Goal: Task Accomplishment & Management: Use online tool/utility

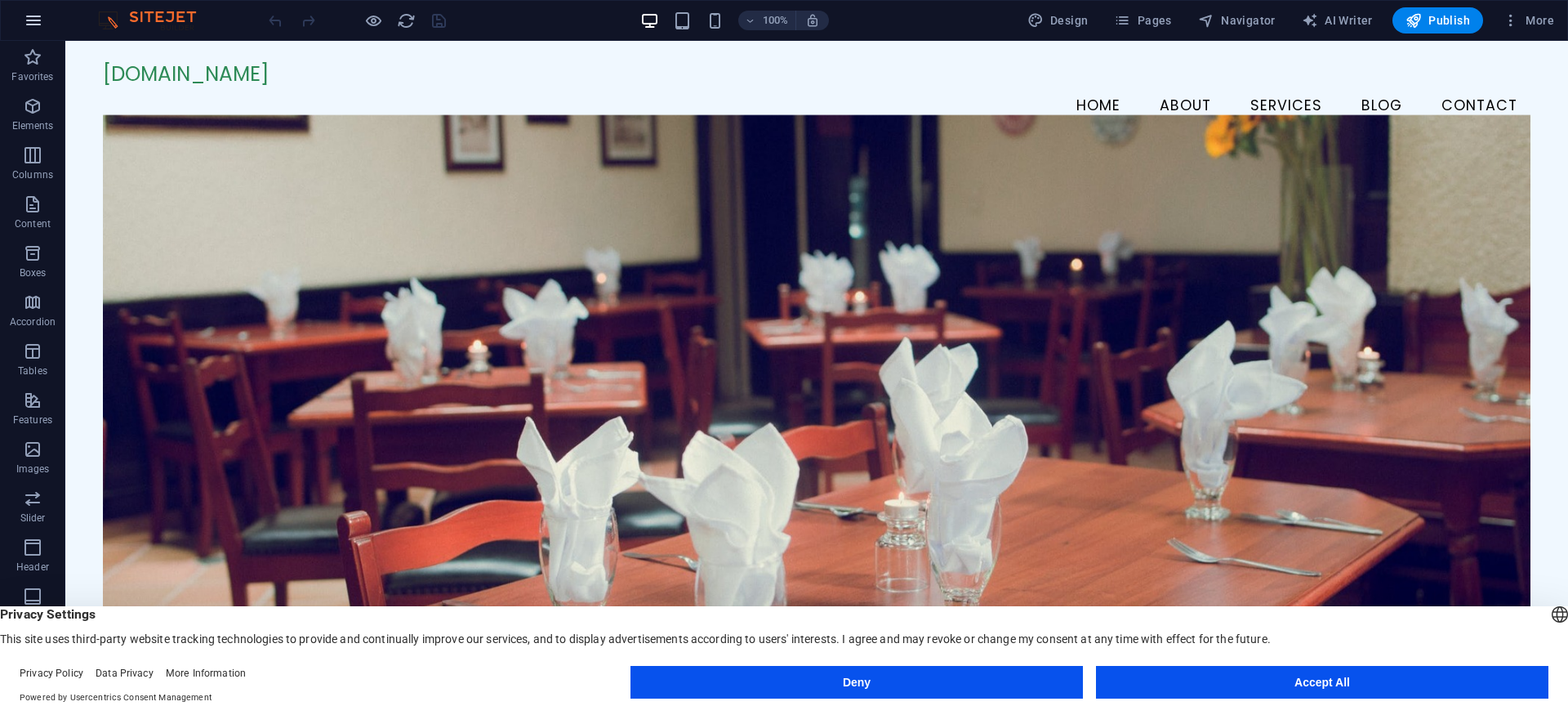
click at [35, 23] on icon "button" at bounding box center [34, 21] width 20 height 20
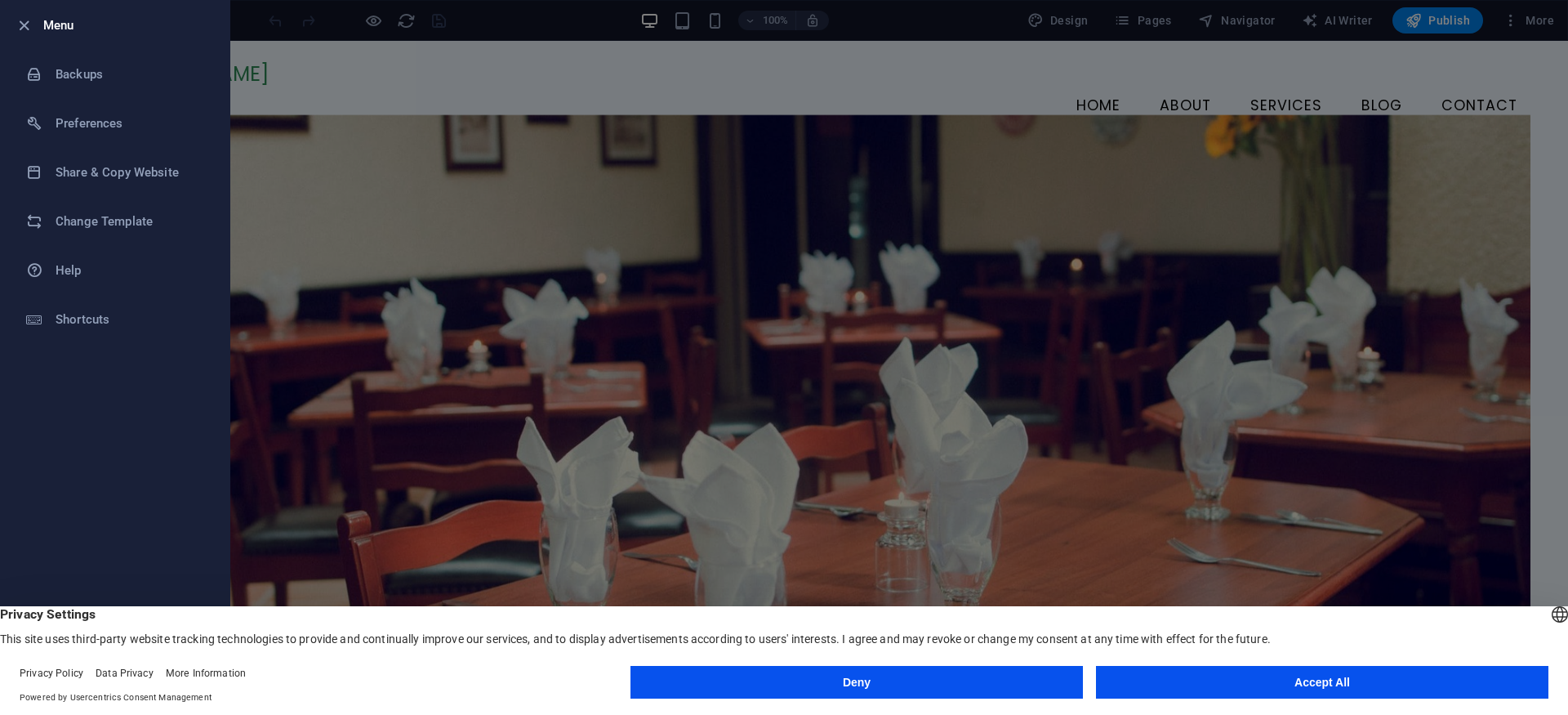
click at [35, 23] on div "Menu Backups Preferences Share & Copy Website Change Template Help Shortcuts Ex…" at bounding box center [784, 357] width 1568 height 715
click at [427, 70] on div at bounding box center [784, 357] width 1568 height 715
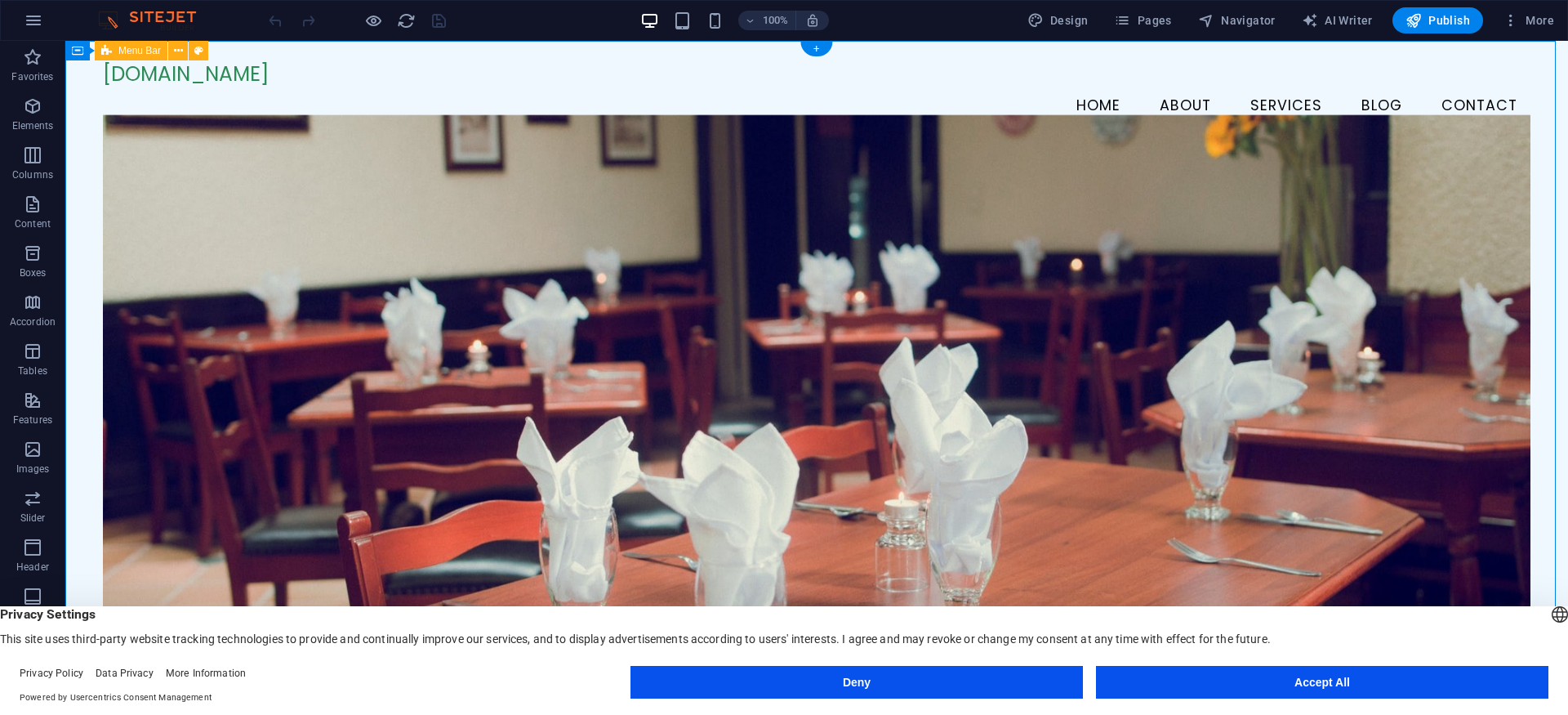
click at [965, 58] on div "vacationhills.com Menu Home About Services Blog Contact" at bounding box center [817, 94] width 1503 height 107
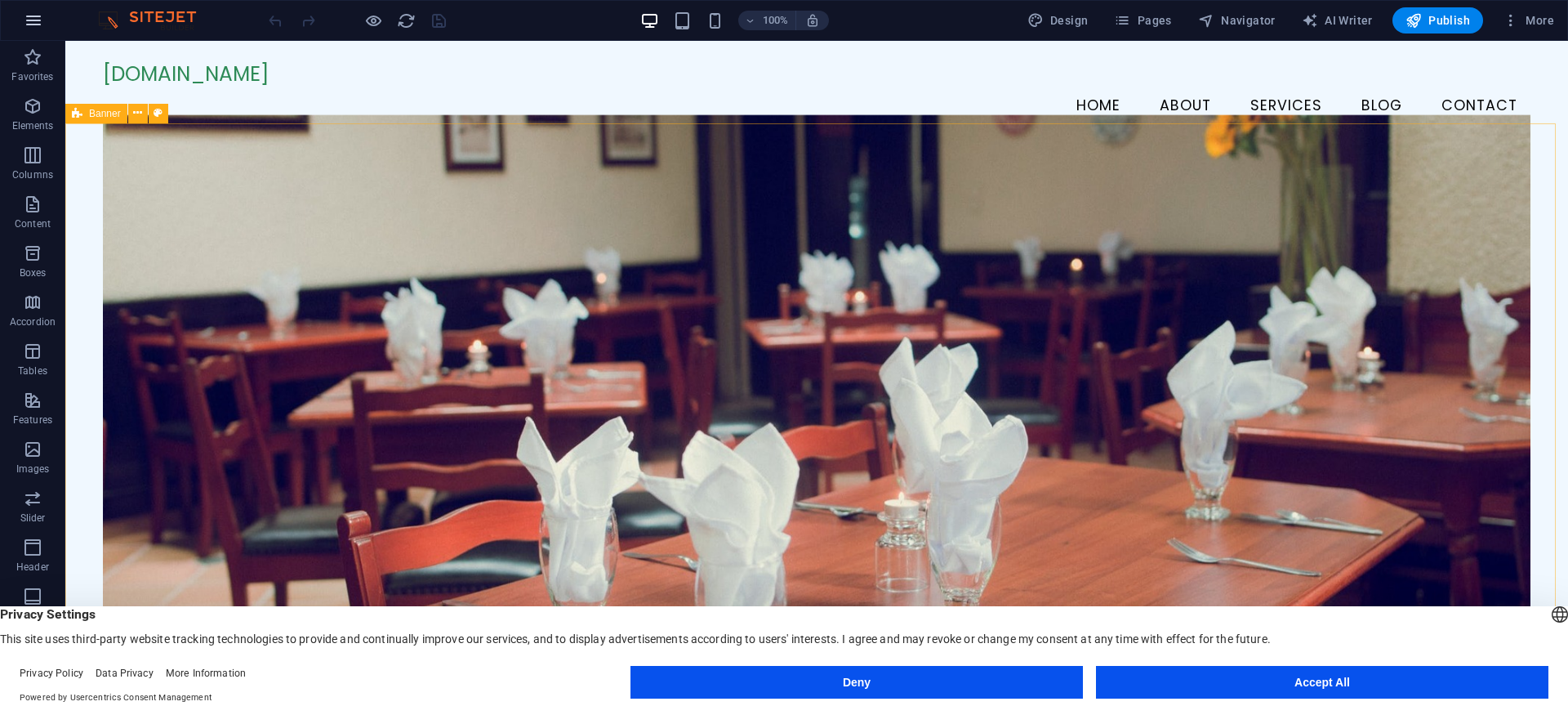
click at [41, 21] on icon "button" at bounding box center [34, 21] width 20 height 20
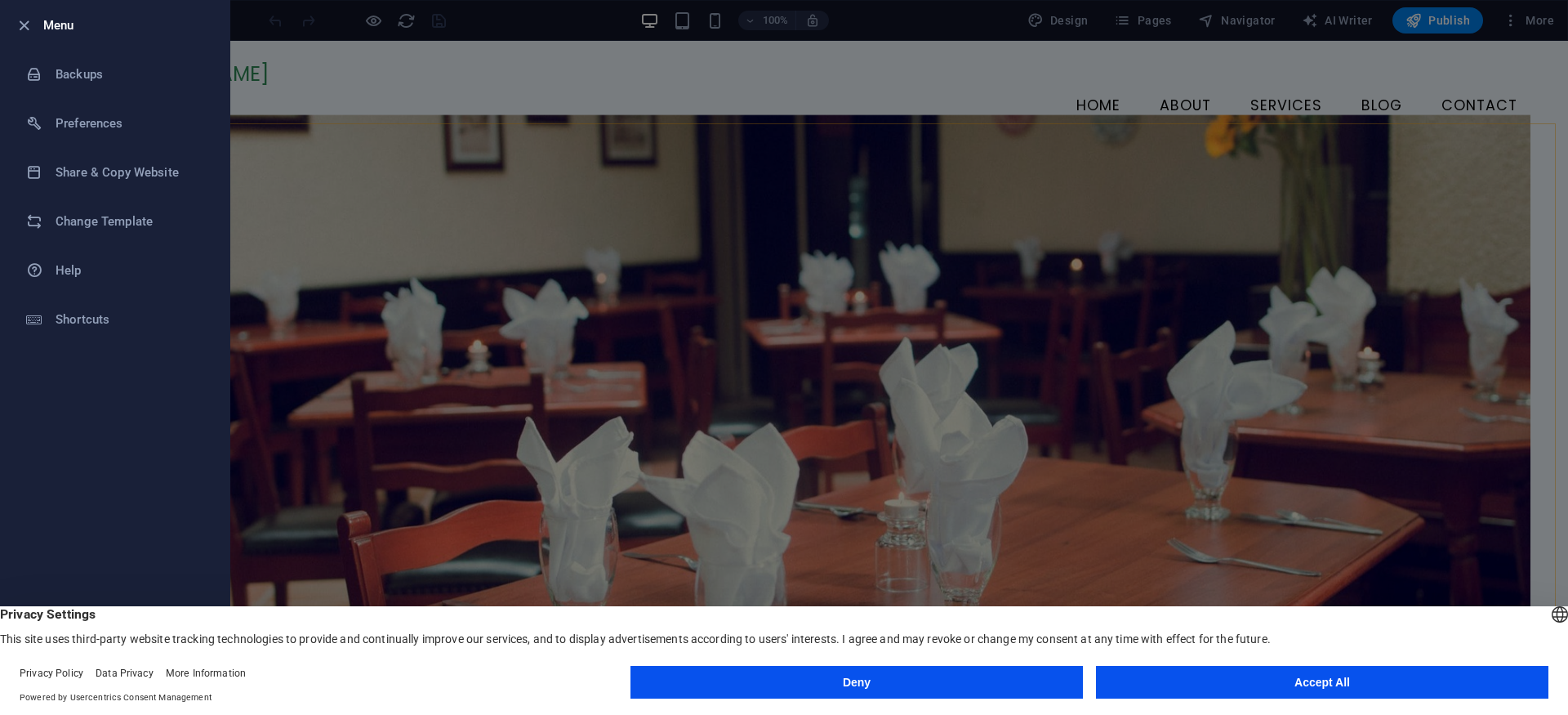
click at [304, 75] on div at bounding box center [784, 357] width 1568 height 715
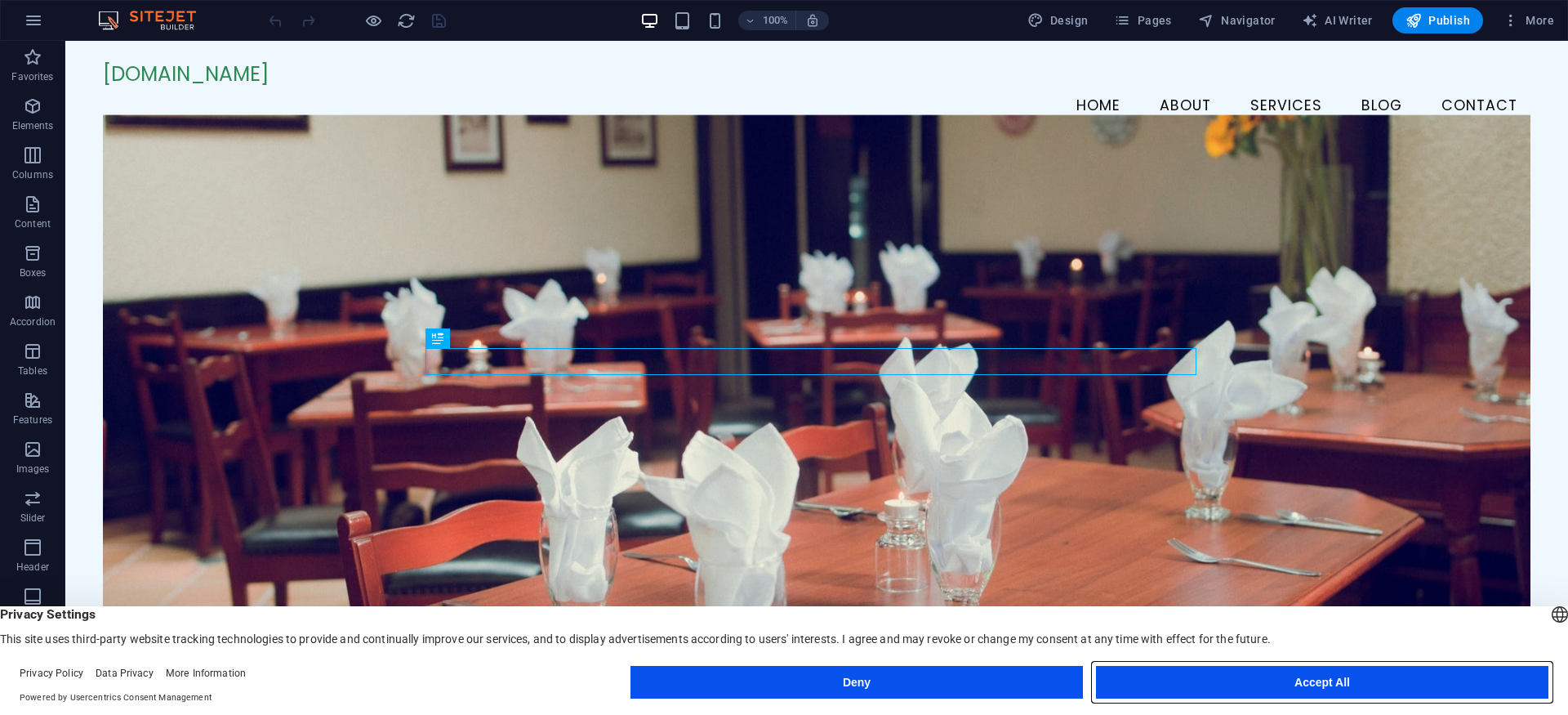
drag, startPoint x: 1333, startPoint y: 681, endPoint x: 865, endPoint y: 317, distance: 592.9
click at [0, 0] on button "Accept All" at bounding box center [0, 0] width 0 height 0
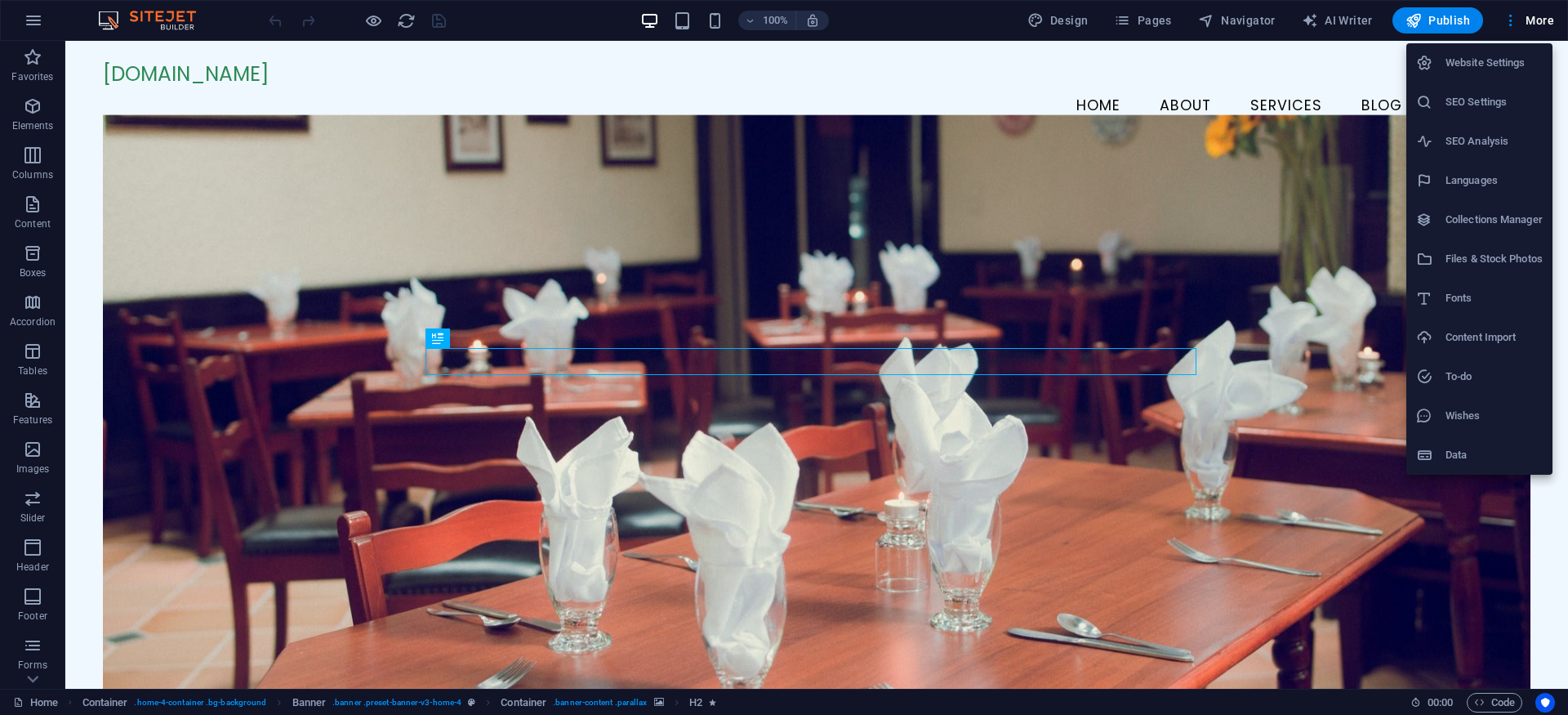
click at [1496, 69] on h6 "Website Settings" at bounding box center [1494, 63] width 97 height 20
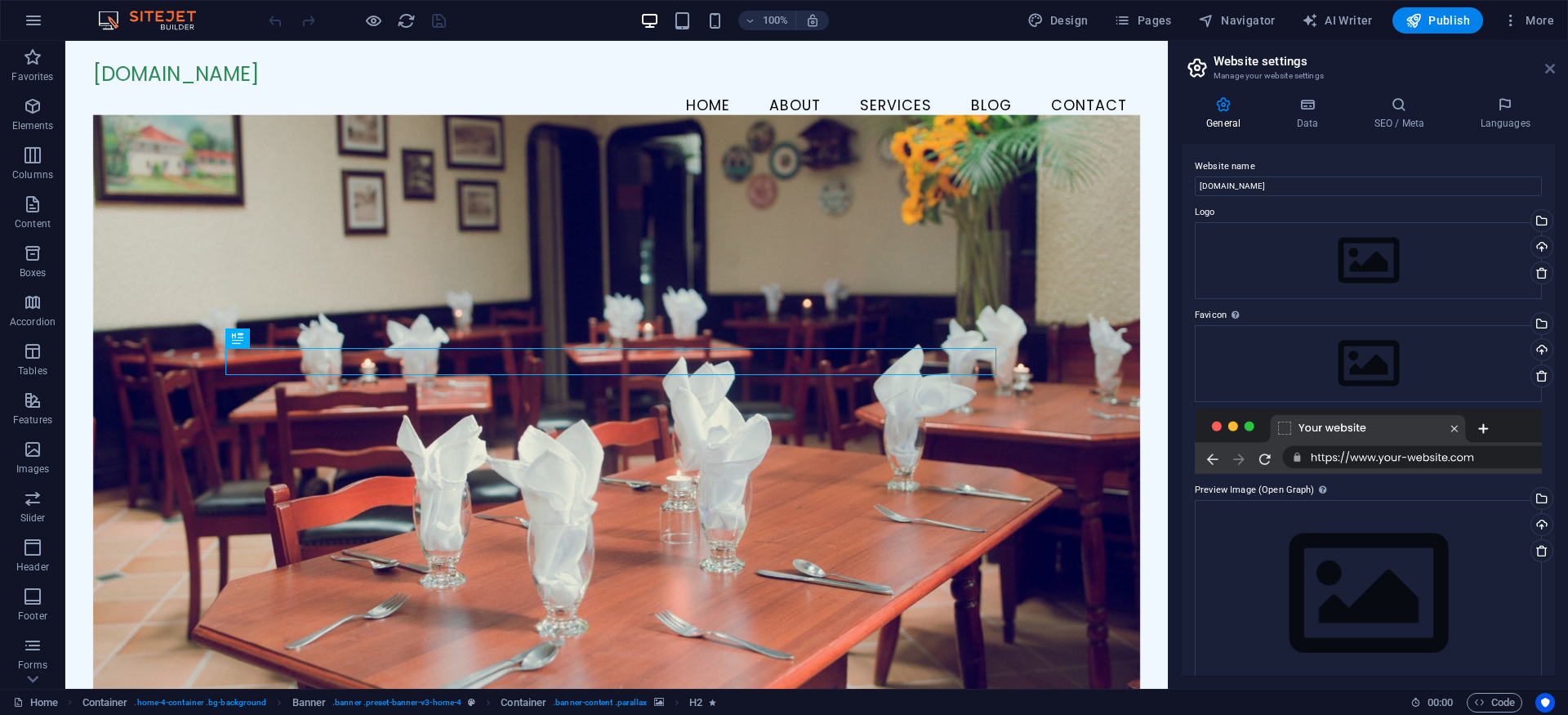
click at [1543, 74] on header "Website settings Manage your website settings" at bounding box center [1370, 62] width 370 height 43
click at [1548, 74] on icon at bounding box center [1550, 68] width 10 height 13
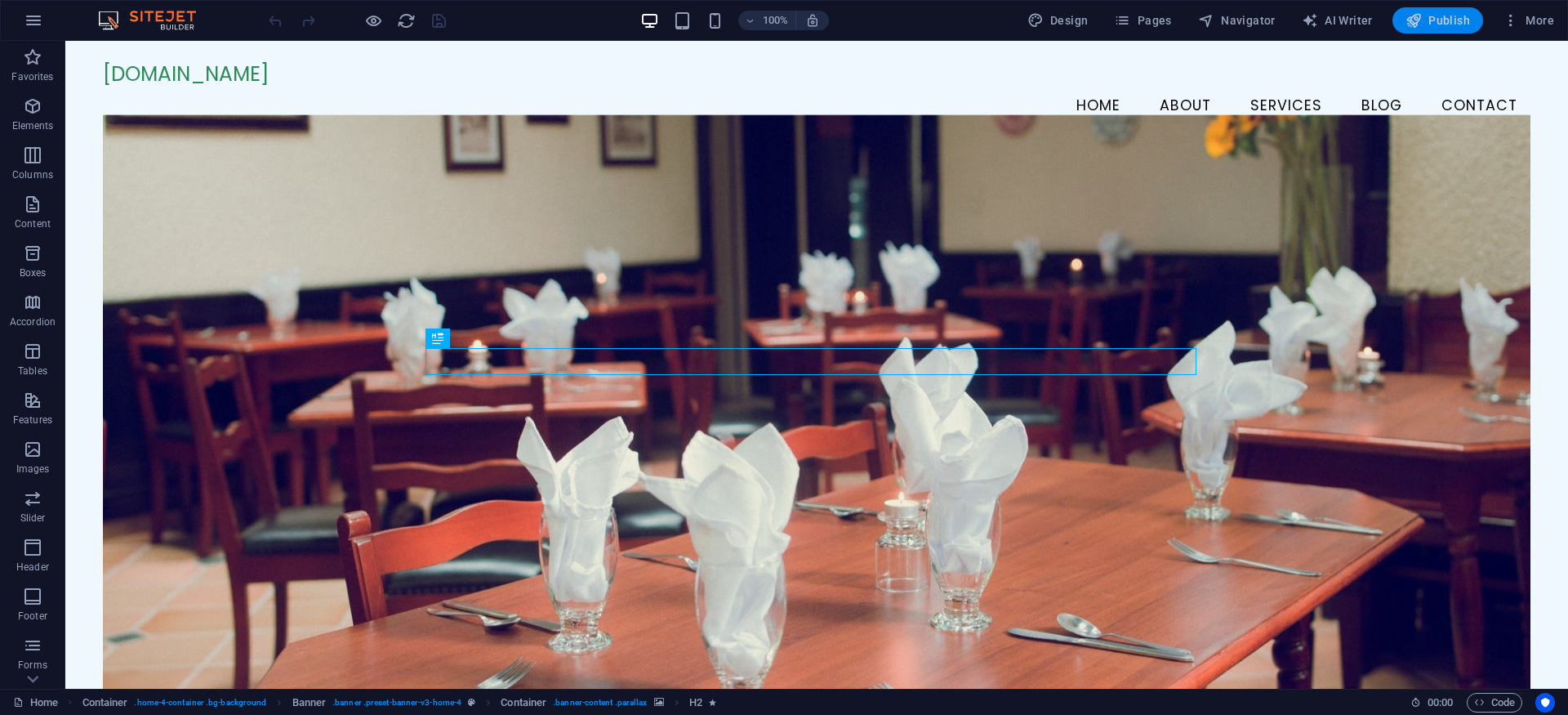
click at [1432, 17] on span "Publish" at bounding box center [1438, 20] width 65 height 16
